Goal: Transaction & Acquisition: Subscribe to service/newsletter

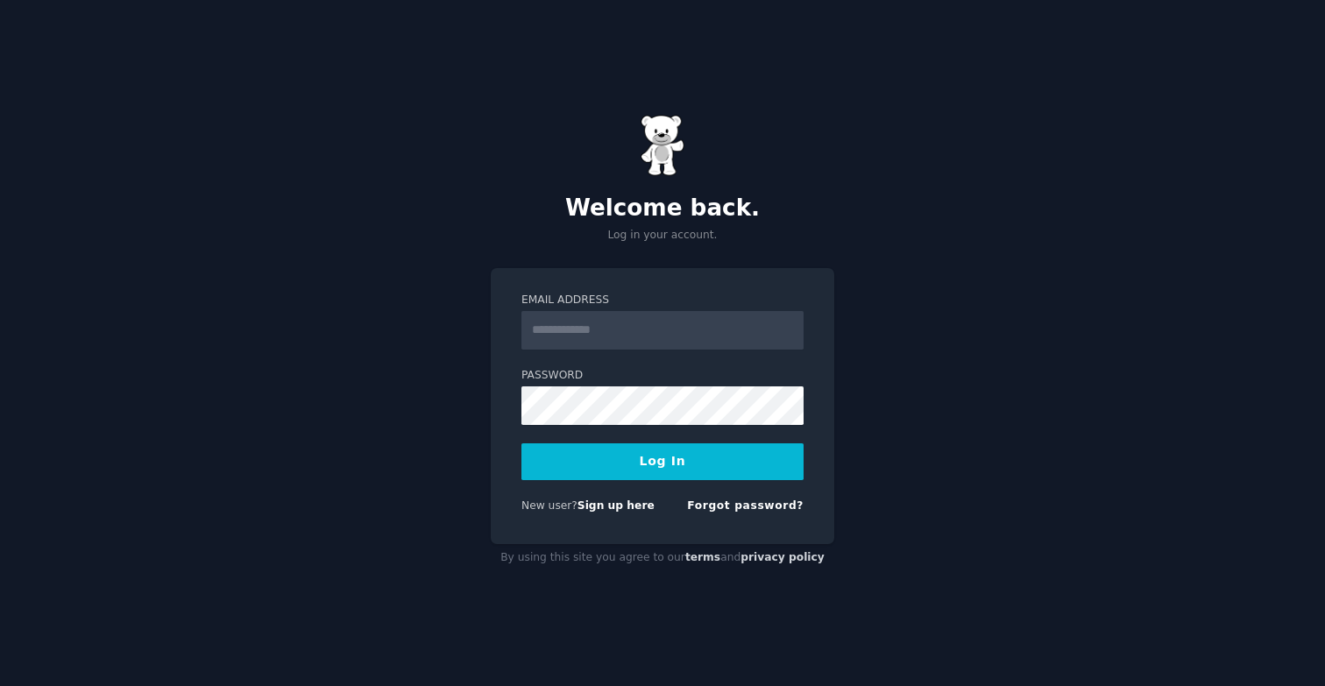
click at [704, 338] on input "Email Address" at bounding box center [662, 330] width 282 height 39
click at [864, 229] on div "Welcome back. Log in your account. Email Address Password Log In New user? Sign…" at bounding box center [662, 343] width 1325 height 686
click at [613, 320] on input "Email Address" at bounding box center [662, 330] width 282 height 39
type input "**********"
click at [521, 443] on button "Log In" at bounding box center [662, 461] width 282 height 37
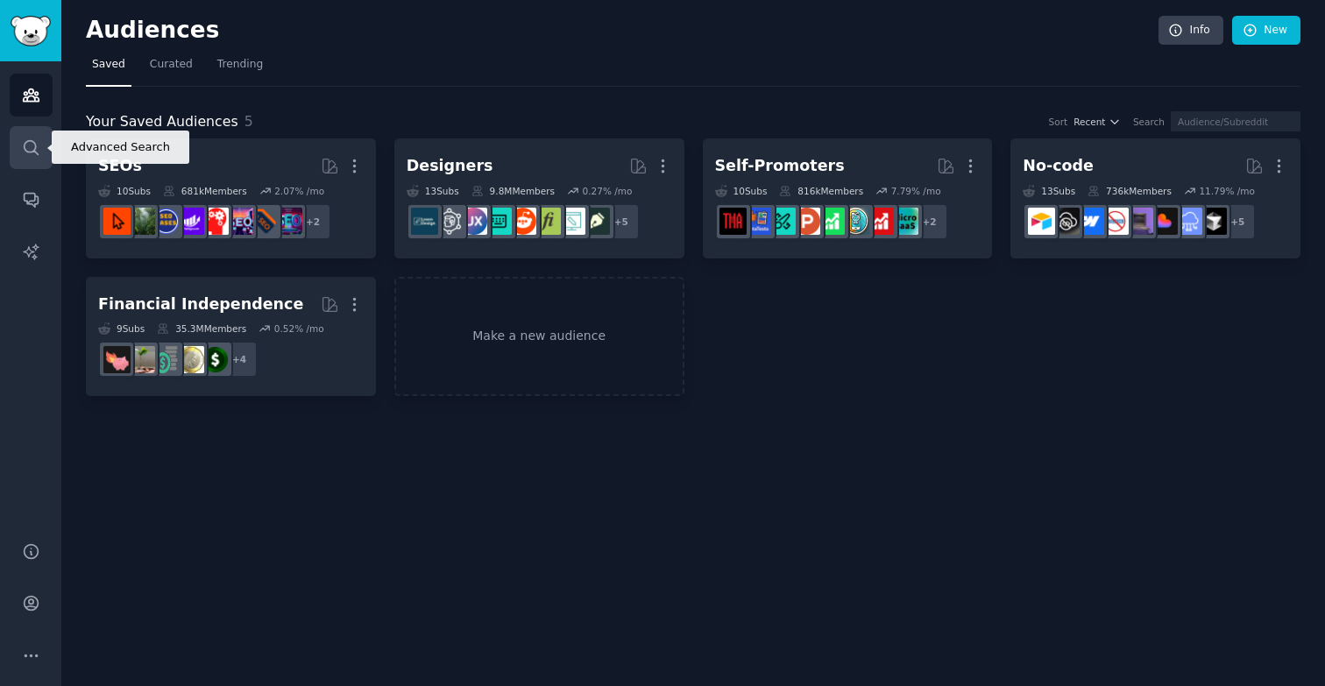
click at [24, 145] on icon "Sidebar" at bounding box center [31, 147] width 14 height 14
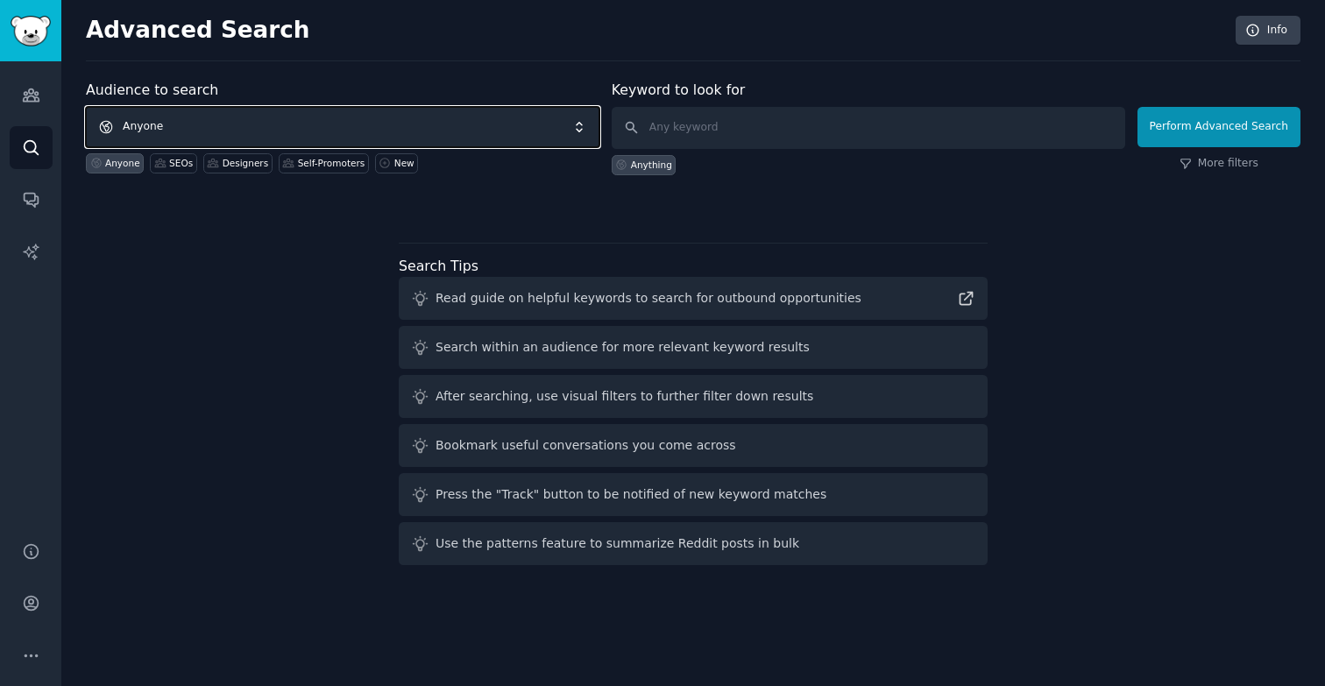
click at [259, 118] on span "Anyone" at bounding box center [343, 127] width 514 height 40
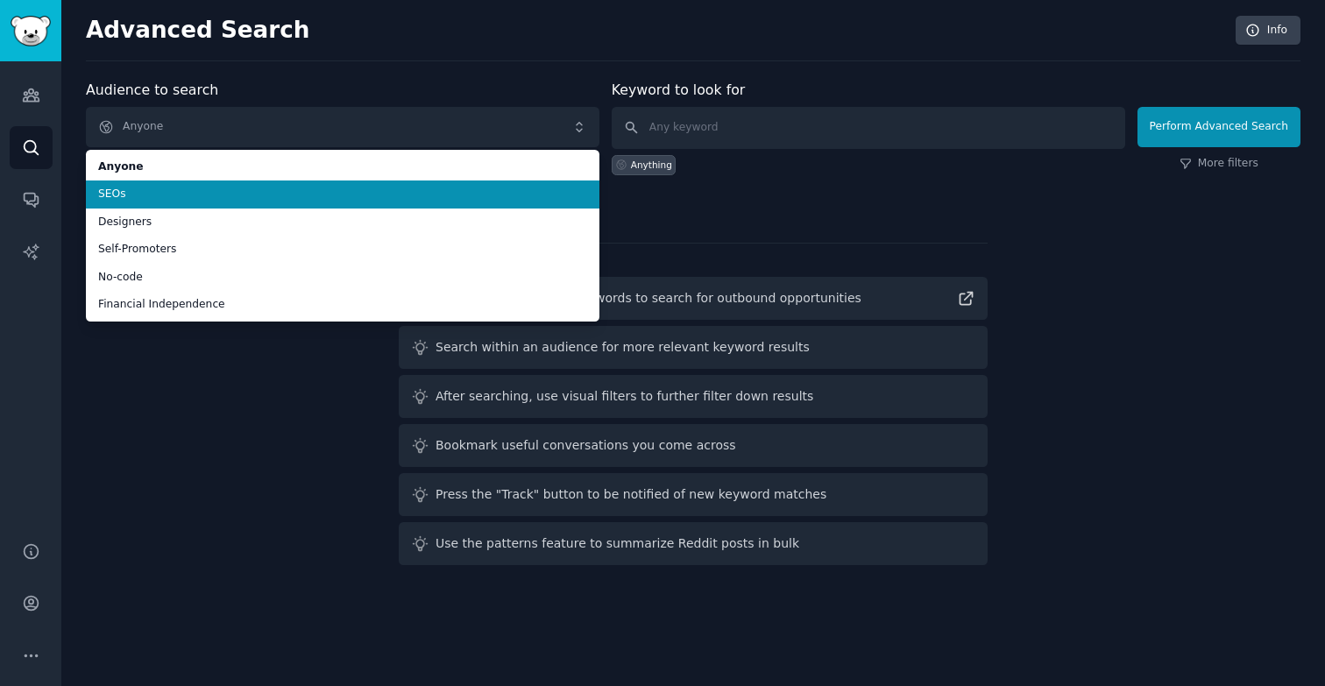
click at [228, 202] on li "SEOs" at bounding box center [343, 195] width 514 height 28
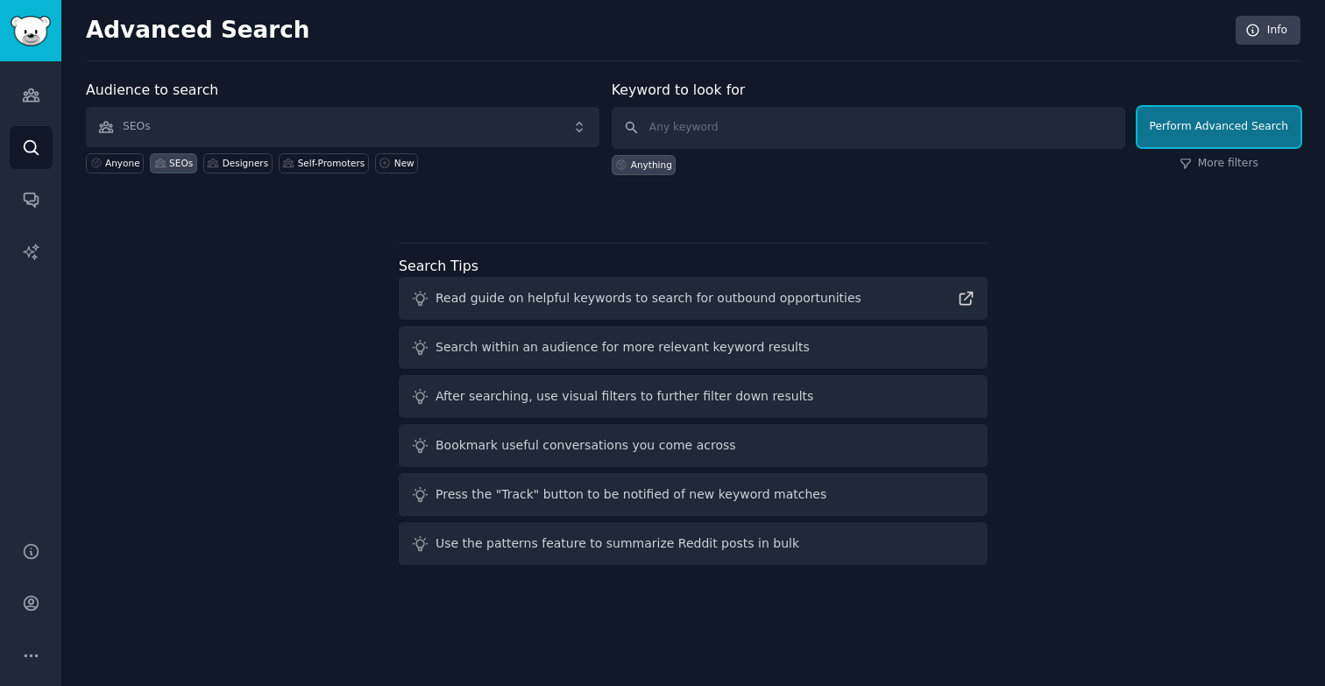
click at [1194, 132] on button "Perform Advanced Search" at bounding box center [1219, 127] width 163 height 40
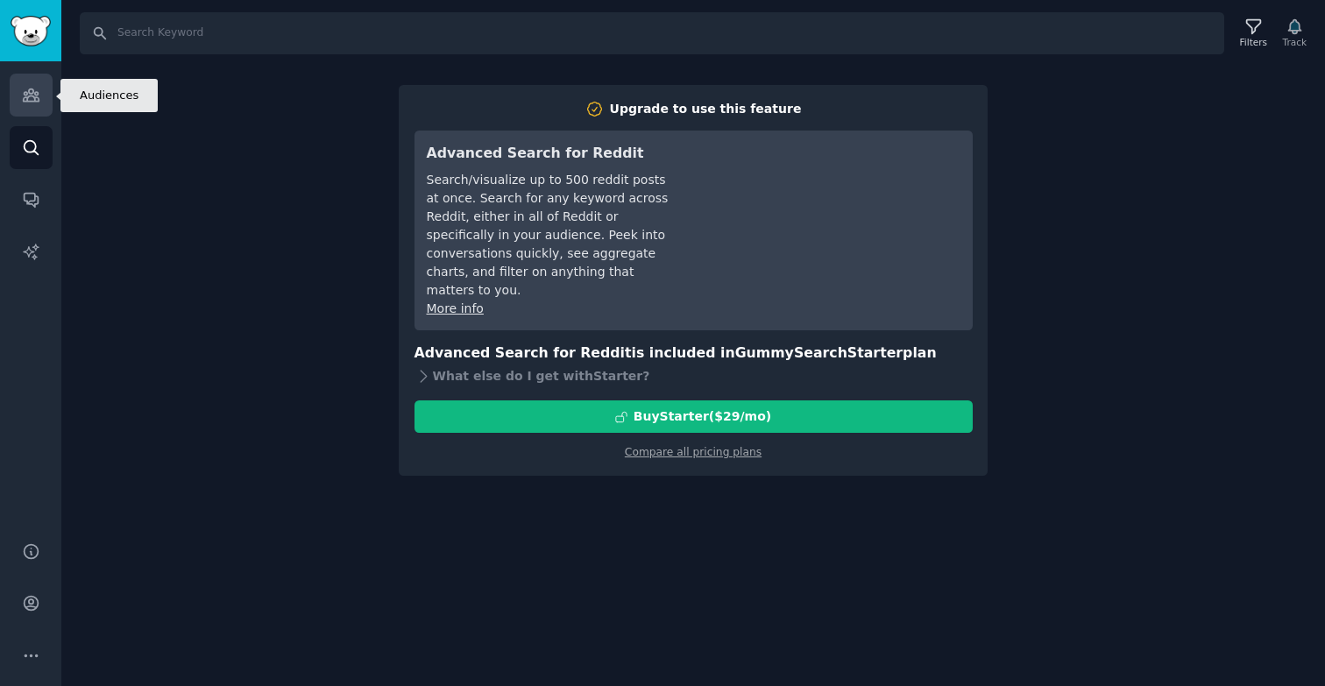
click at [39, 84] on link "Audiences" at bounding box center [31, 95] width 43 height 43
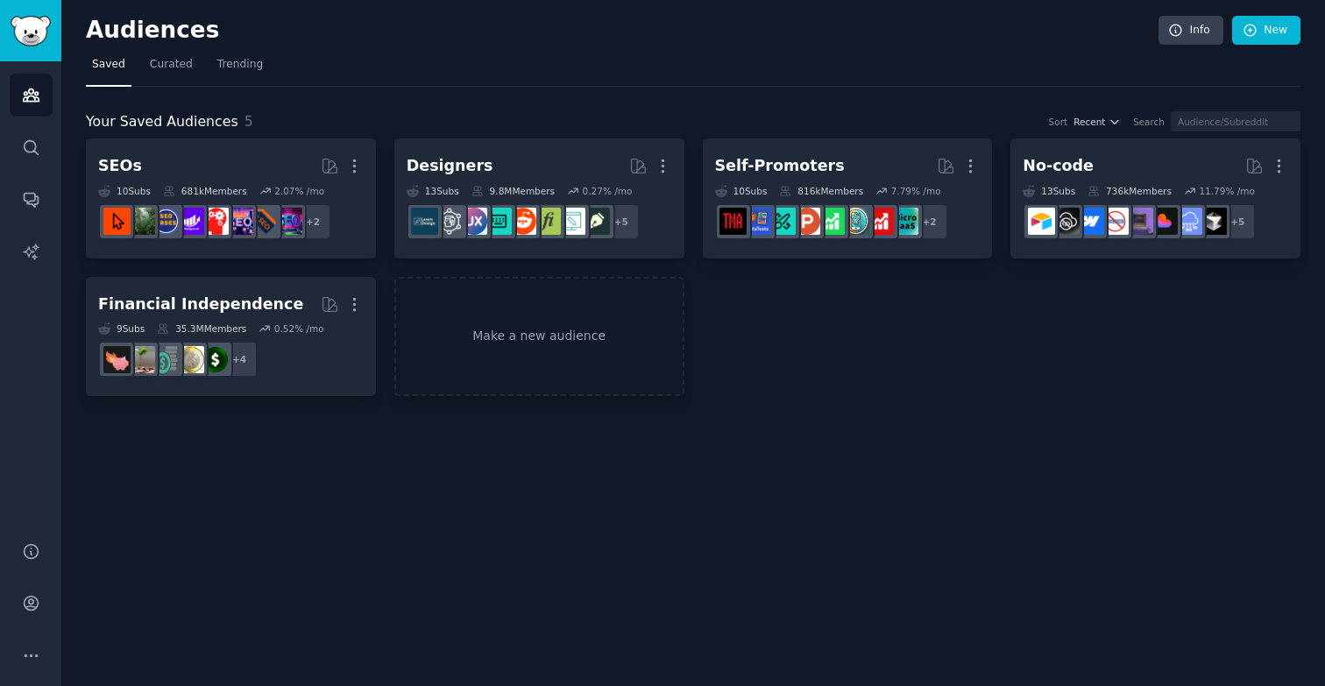
click at [28, 124] on div "Audiences Search Conversations AI Reports" at bounding box center [30, 290] width 61 height 459
click at [28, 159] on link "Search" at bounding box center [31, 147] width 43 height 43
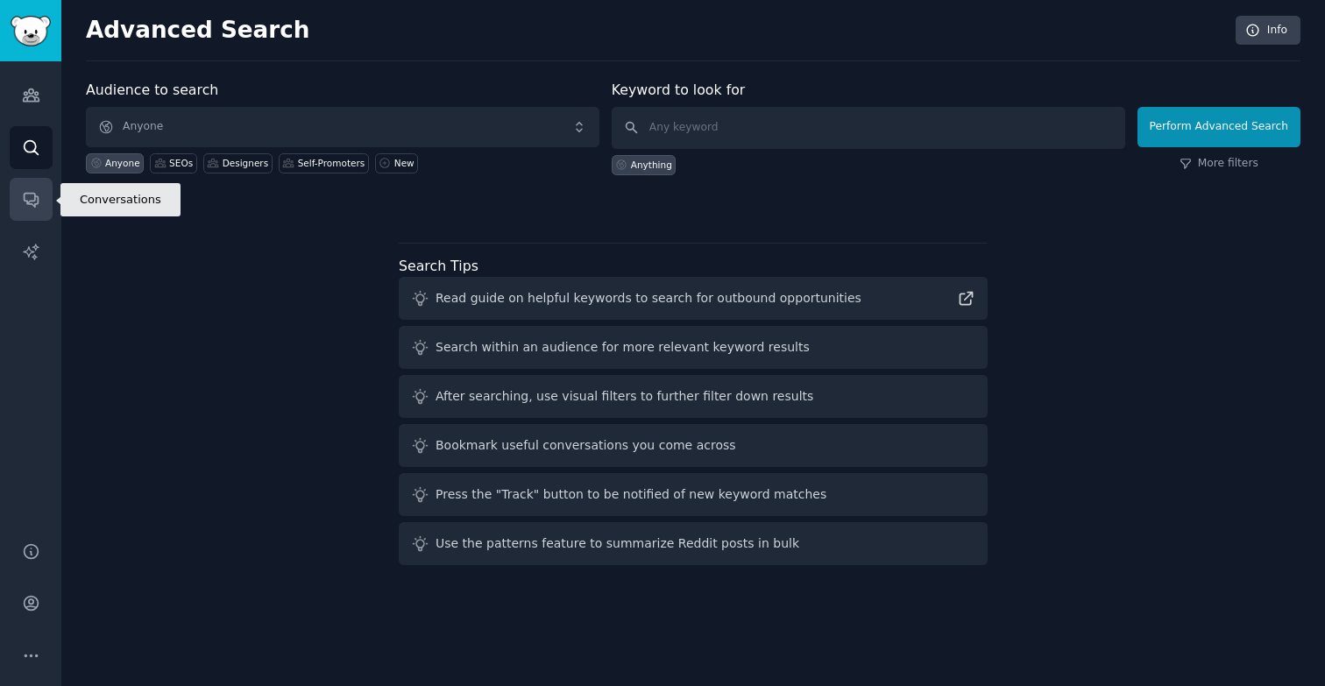
click at [28, 200] on icon "Sidebar" at bounding box center [31, 199] width 18 height 18
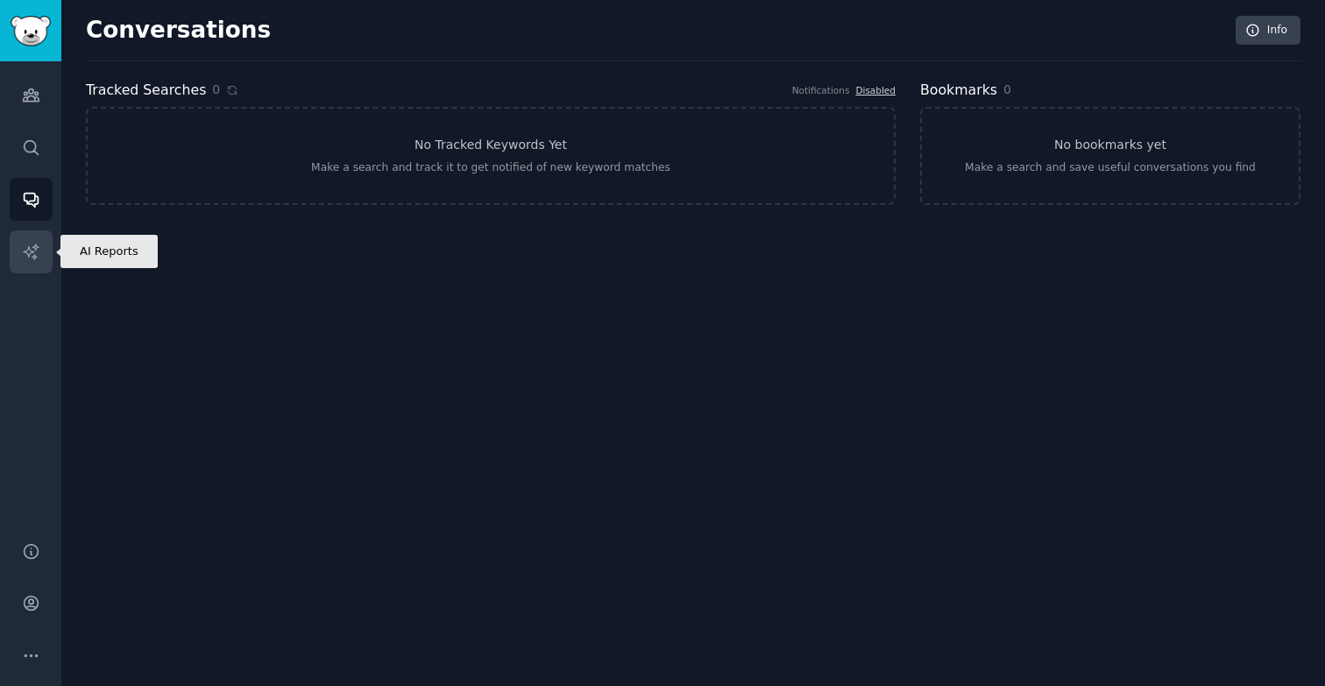
click at [29, 244] on icon "Sidebar" at bounding box center [31, 252] width 18 height 18
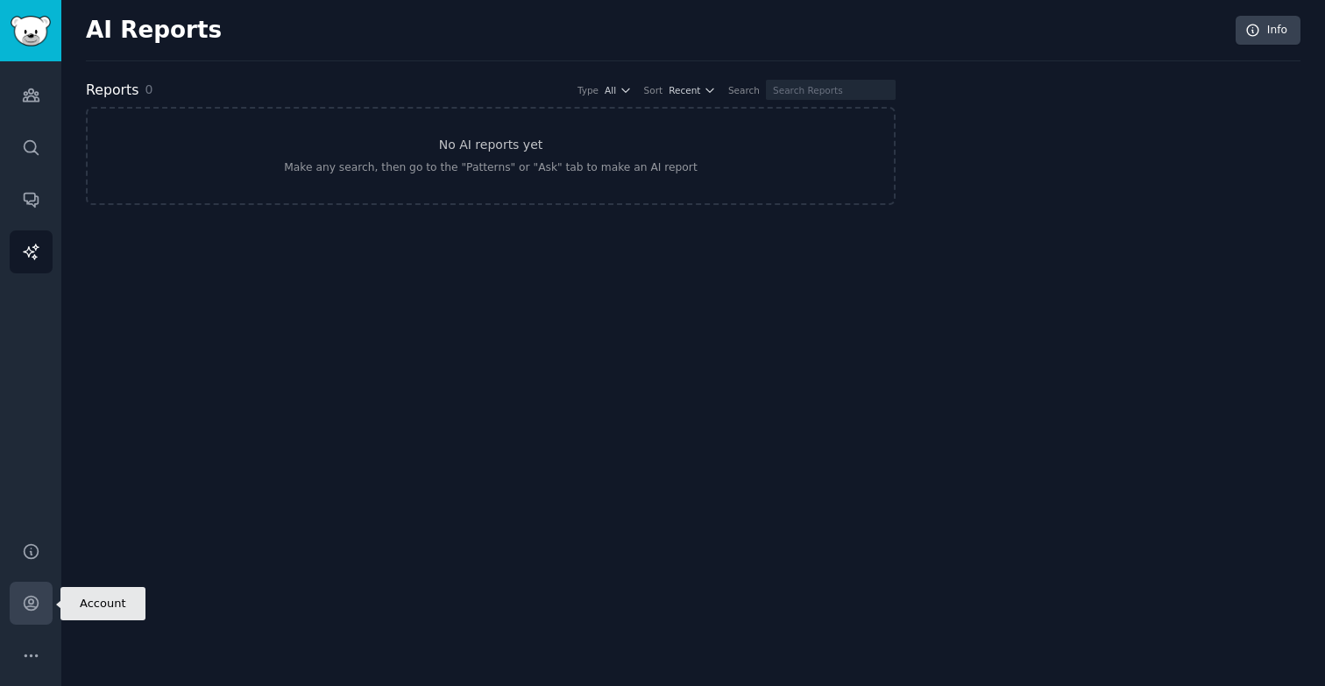
click at [23, 607] on icon "Sidebar" at bounding box center [31, 603] width 18 height 18
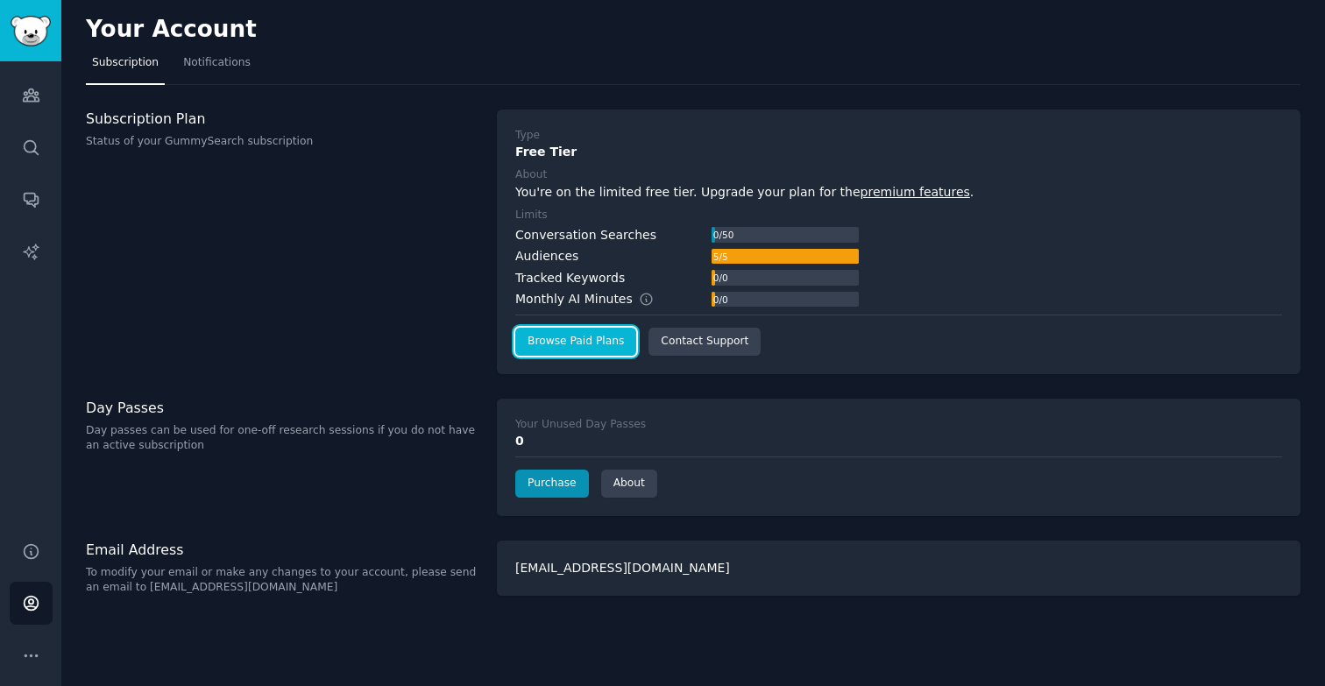
click at [611, 349] on link "Browse Paid Plans" at bounding box center [575, 342] width 121 height 28
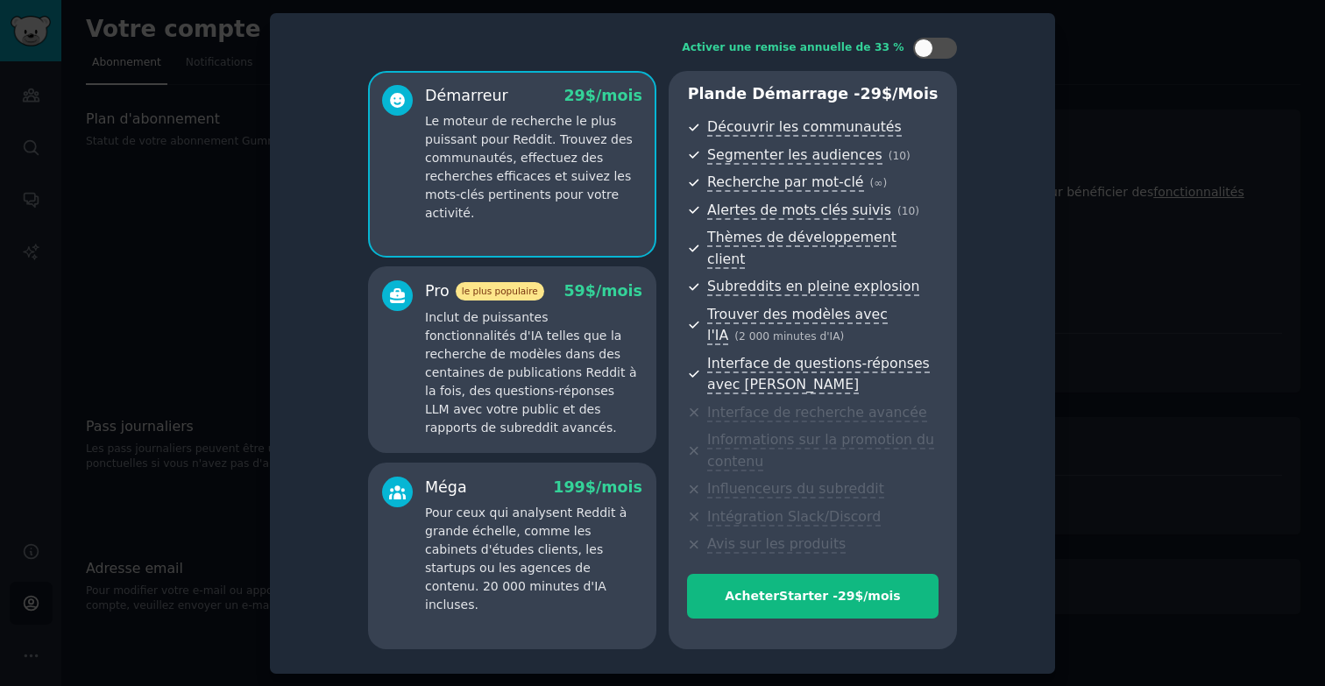
click at [1159, 268] on div at bounding box center [662, 343] width 1325 height 686
